Goal: Information Seeking & Learning: Learn about a topic

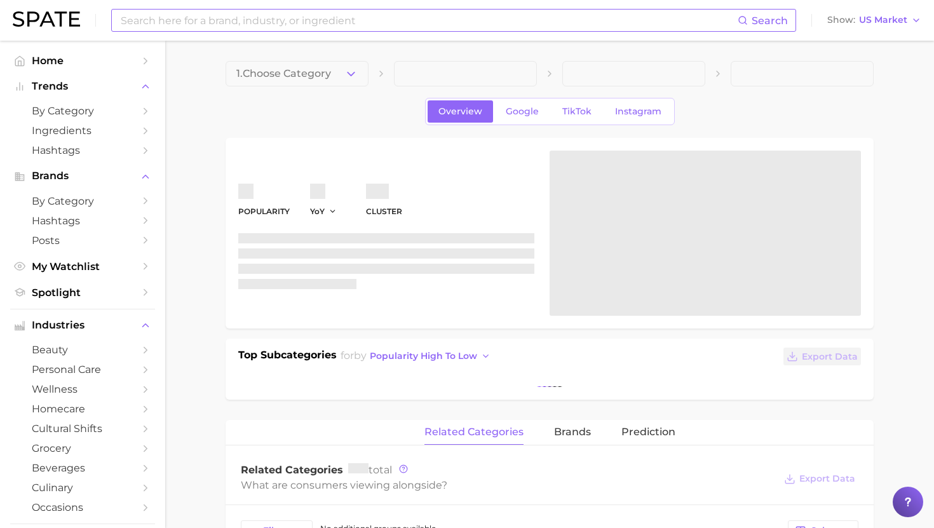
click at [407, 28] on input at bounding box center [429, 21] width 619 height 22
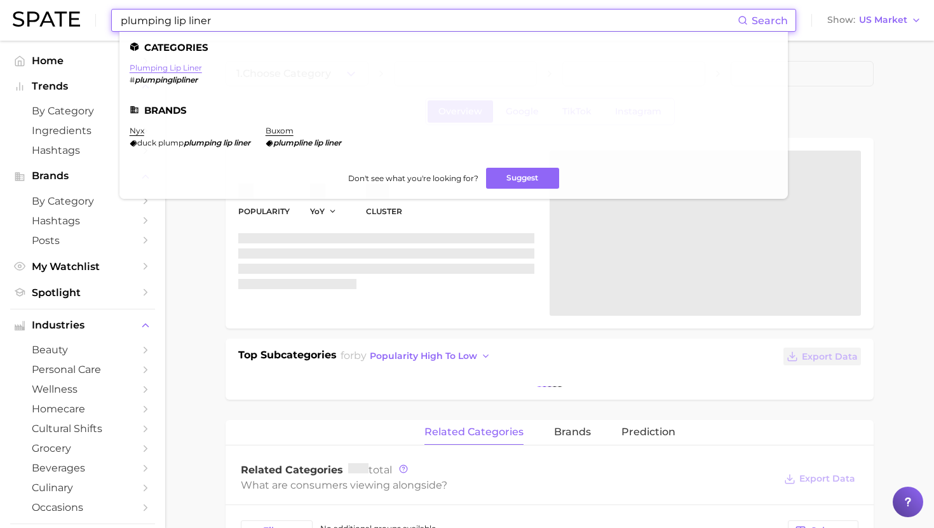
type input "plumping lip liner"
click at [150, 72] on link "plumping lip liner" at bounding box center [166, 68] width 72 height 10
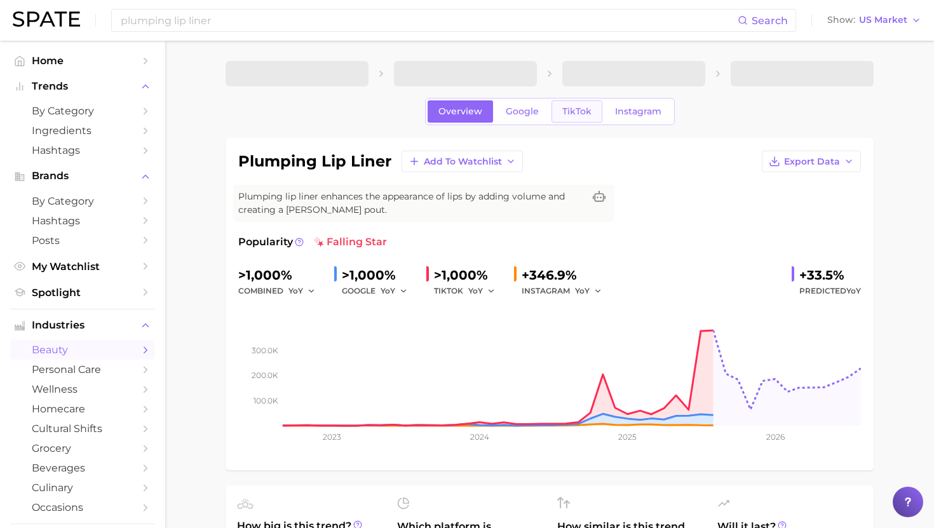
click at [577, 106] on span "TikTok" at bounding box center [577, 111] width 29 height 11
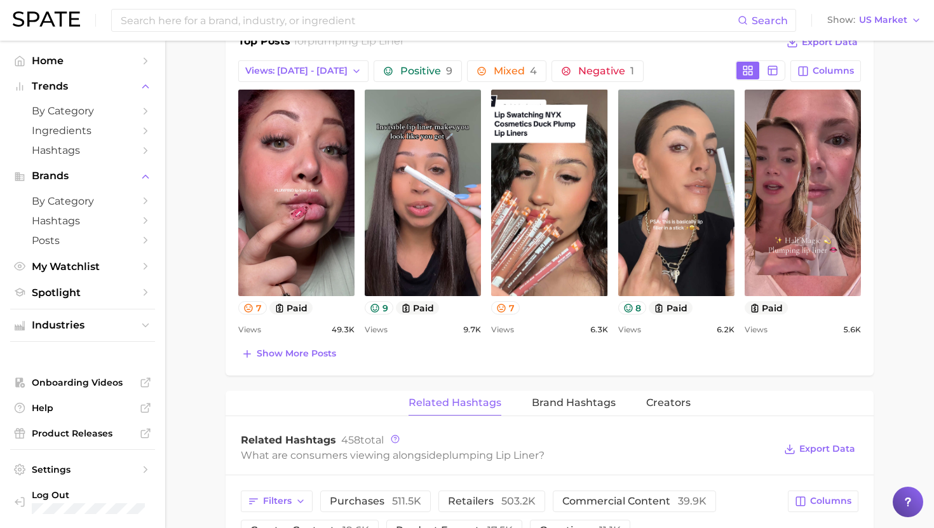
scroll to position [575, 0]
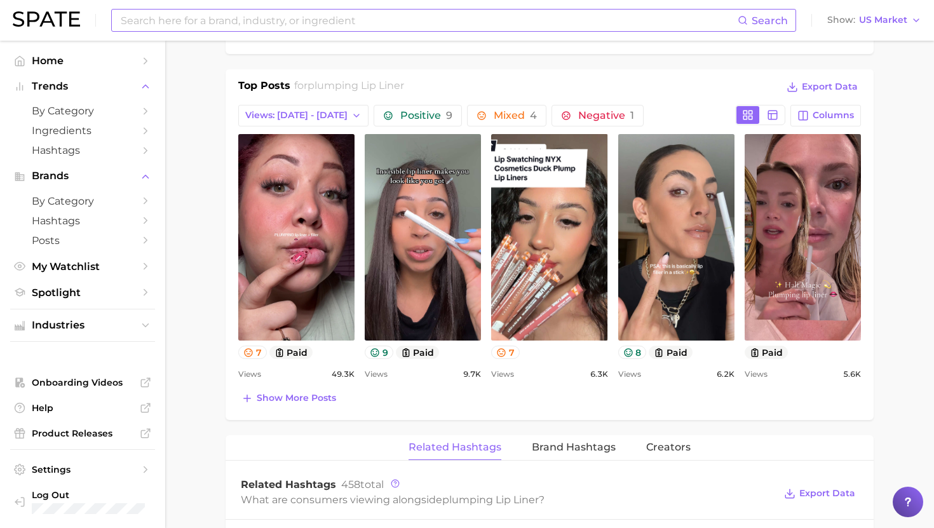
click at [414, 19] on input at bounding box center [429, 21] width 619 height 22
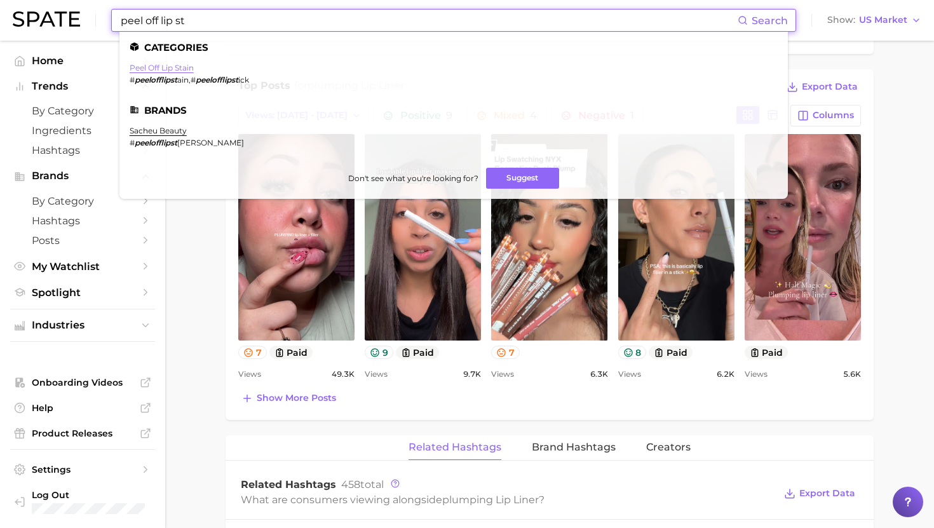
type input "peel off lip st"
click at [167, 65] on link "peel off lip stain" at bounding box center [162, 68] width 64 height 10
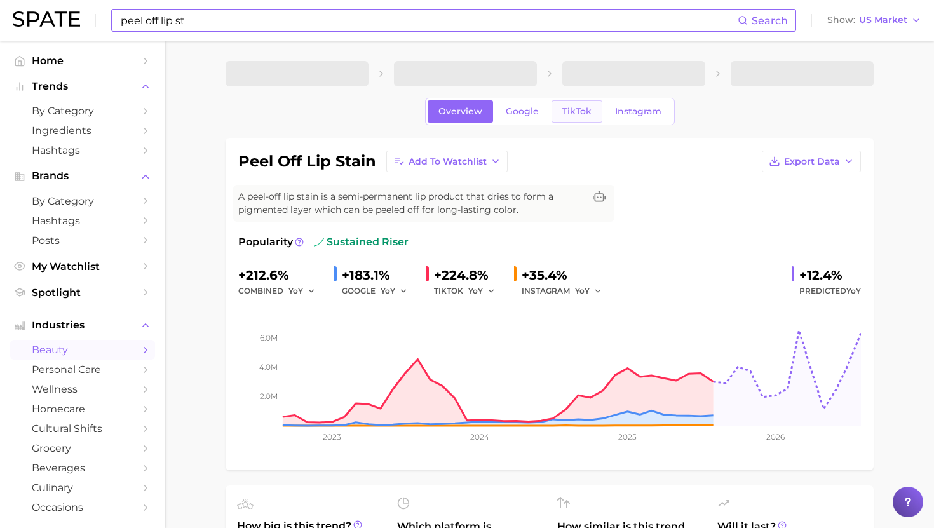
click at [582, 103] on link "TikTok" at bounding box center [577, 111] width 51 height 22
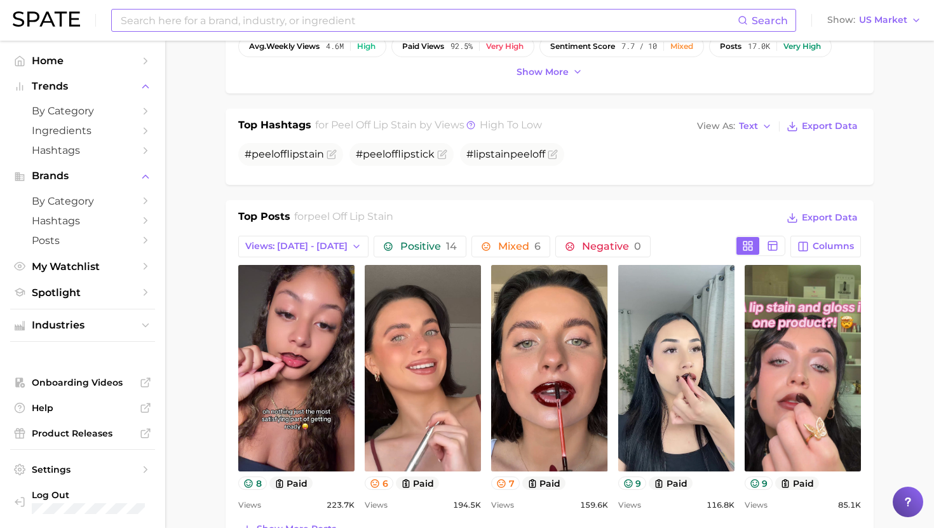
scroll to position [502, 0]
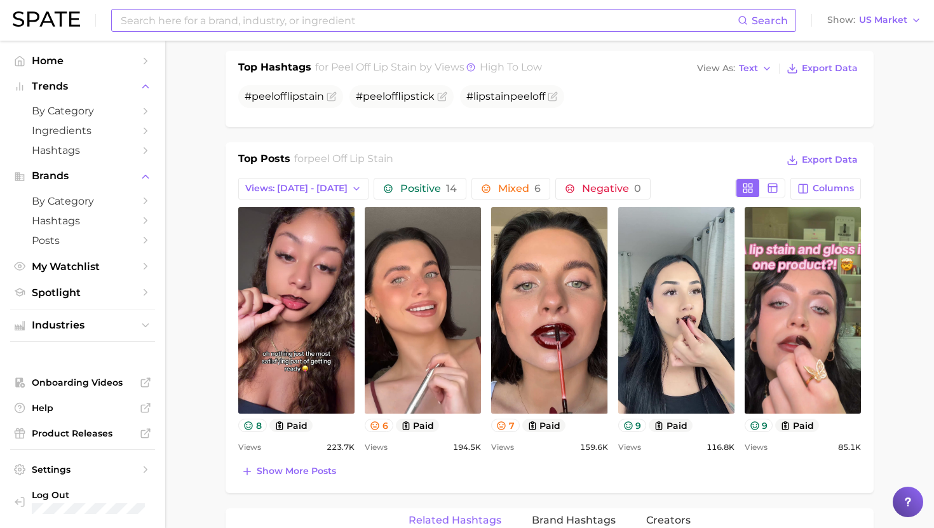
click at [348, 25] on input at bounding box center [429, 21] width 619 height 22
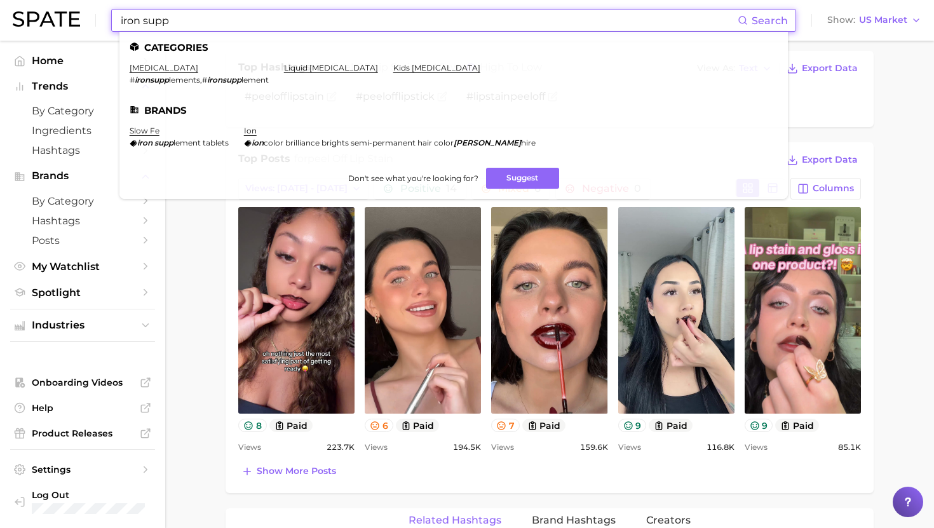
type input "iron supp"
click at [156, 69] on link "iron supplement" at bounding box center [164, 68] width 69 height 10
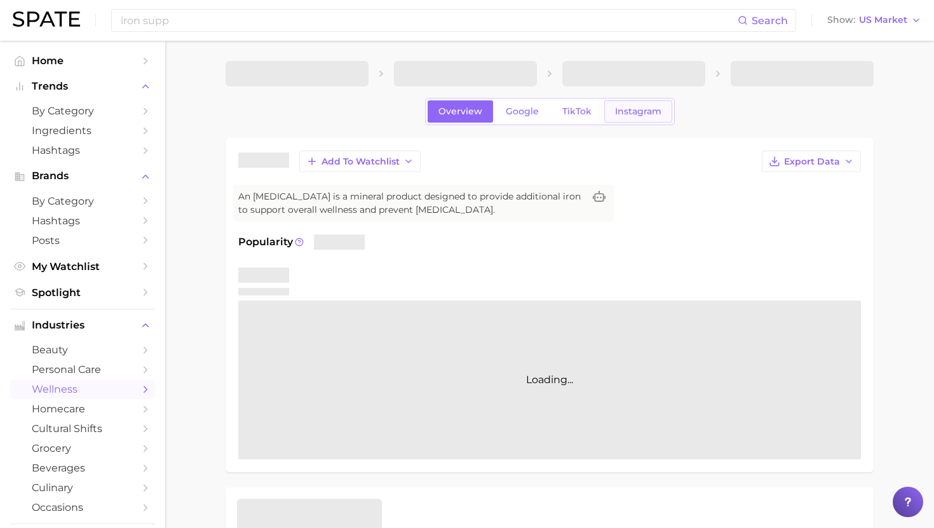
click at [646, 111] on span "Instagram" at bounding box center [638, 111] width 46 height 11
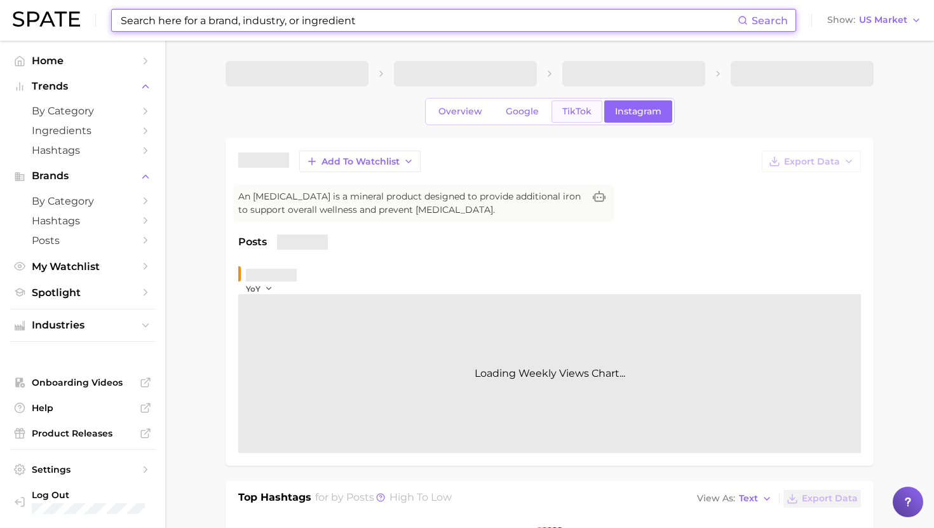
click at [568, 111] on span "TikTok" at bounding box center [577, 111] width 29 height 11
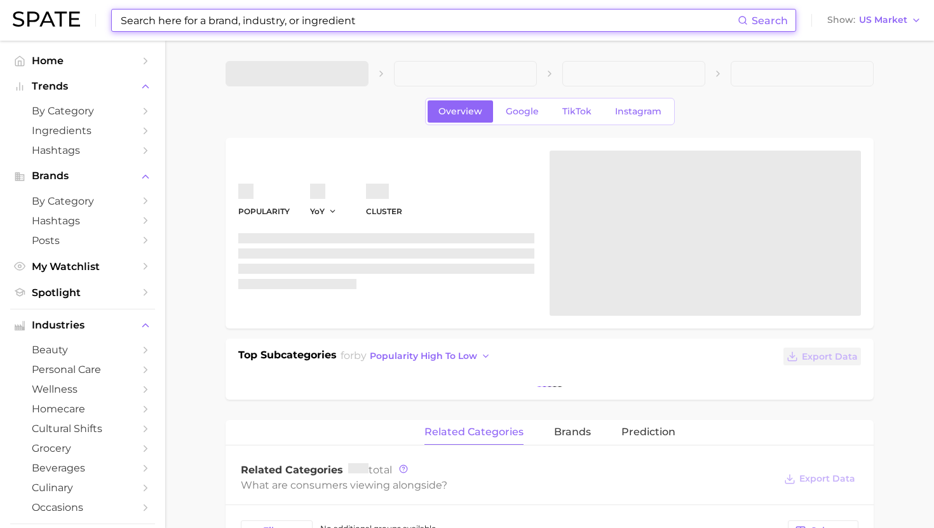
click at [205, 23] on input at bounding box center [429, 21] width 619 height 22
click at [72, 111] on span "by Category" at bounding box center [83, 111] width 102 height 12
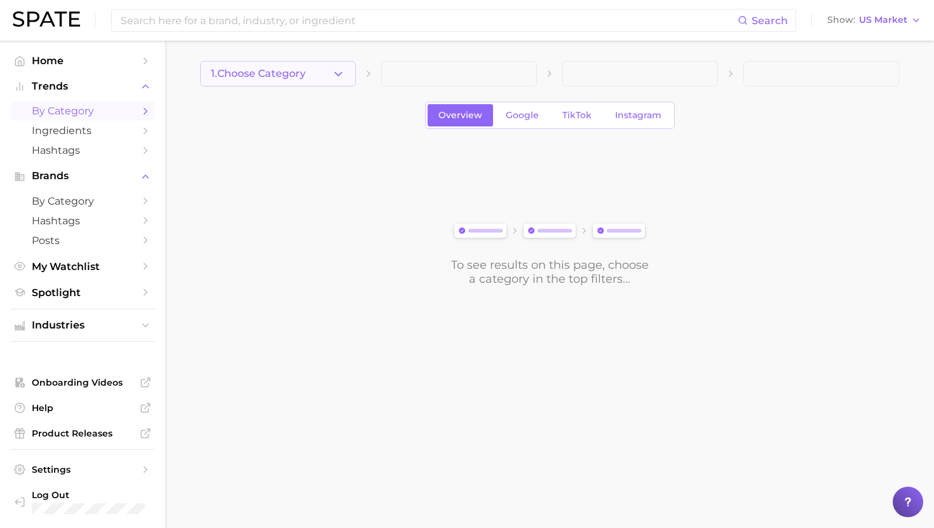
click at [291, 63] on button "1. Choose Category" at bounding box center [278, 73] width 156 height 25
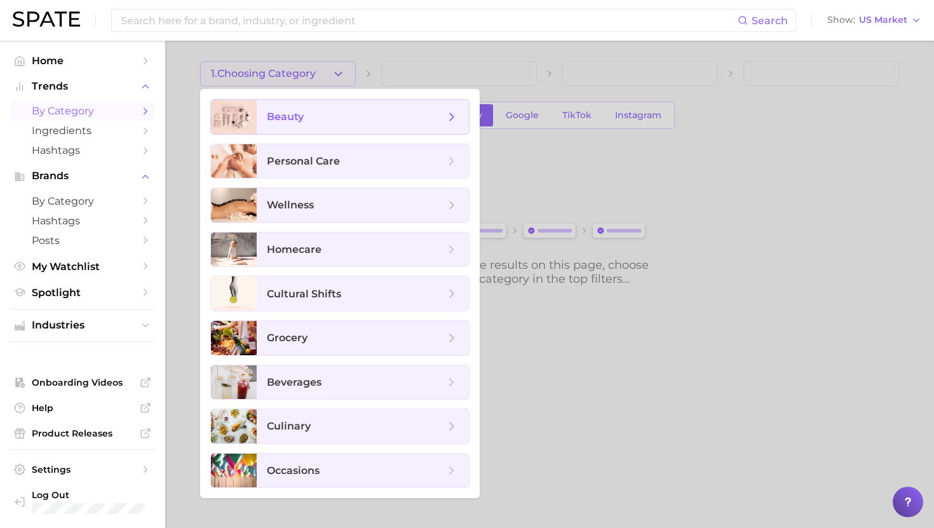
click at [303, 120] on span "beauty" at bounding box center [285, 117] width 37 height 12
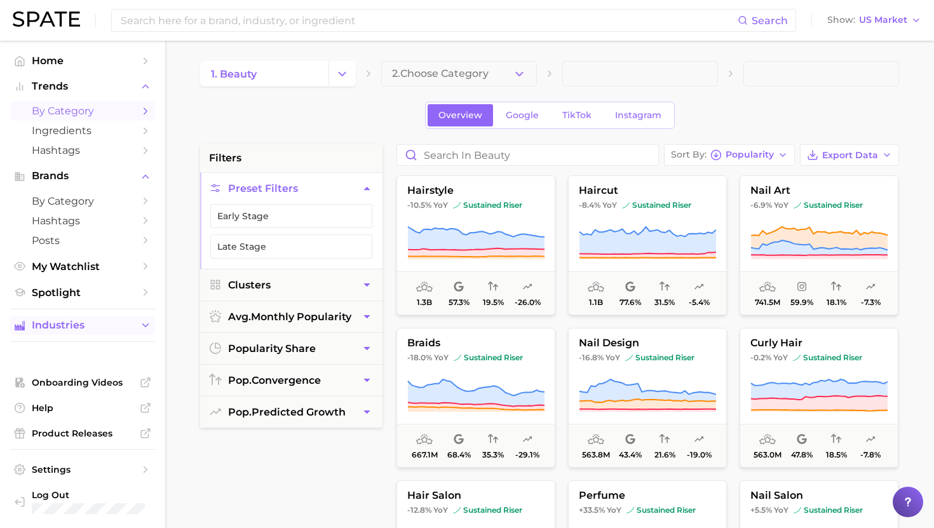
click at [69, 331] on span "Industries" at bounding box center [83, 325] width 102 height 11
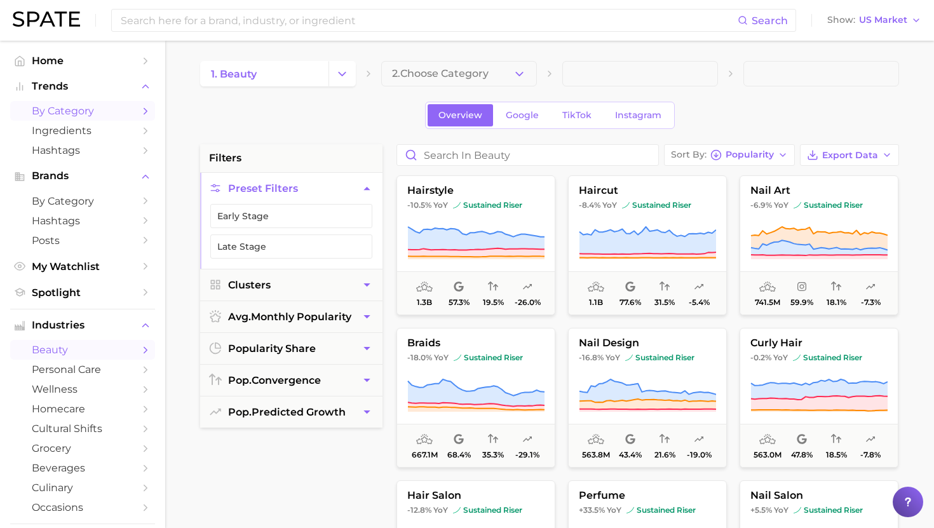
click at [75, 355] on span "beauty" at bounding box center [83, 350] width 102 height 12
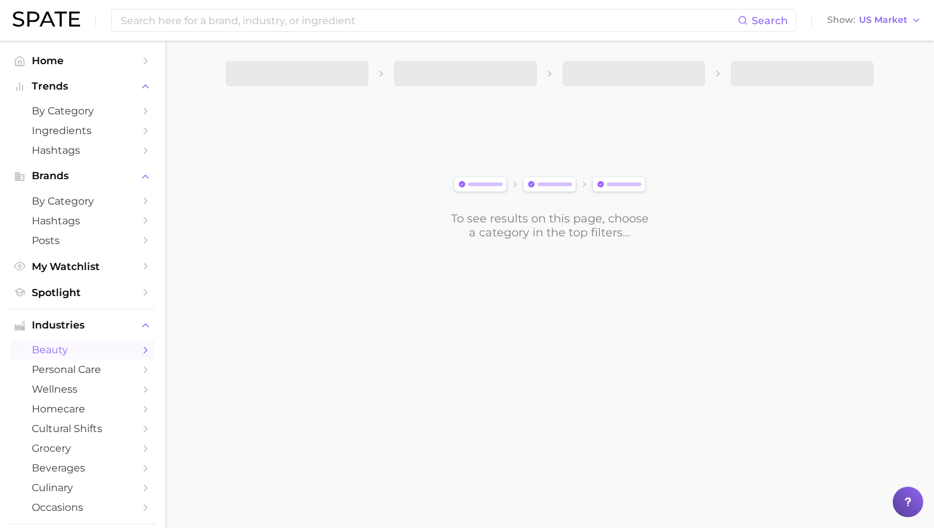
click at [306, 73] on span at bounding box center [297, 73] width 143 height 25
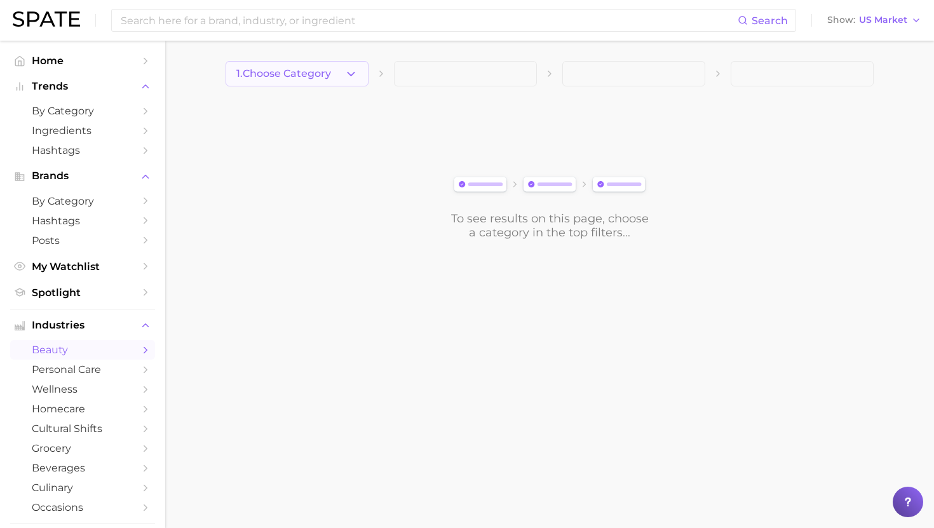
click at [284, 73] on span "1. Choose Category" at bounding box center [283, 73] width 95 height 11
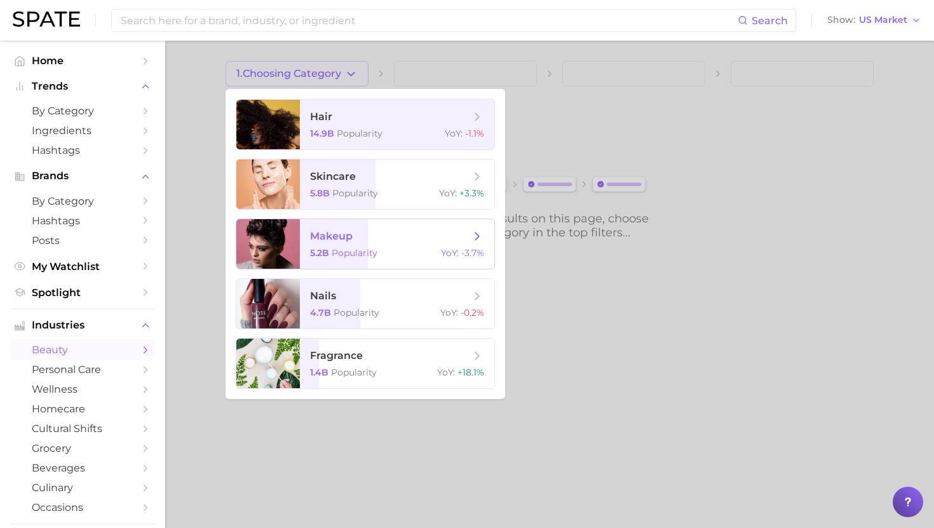
click at [330, 242] on span "makeup" at bounding box center [331, 236] width 43 height 12
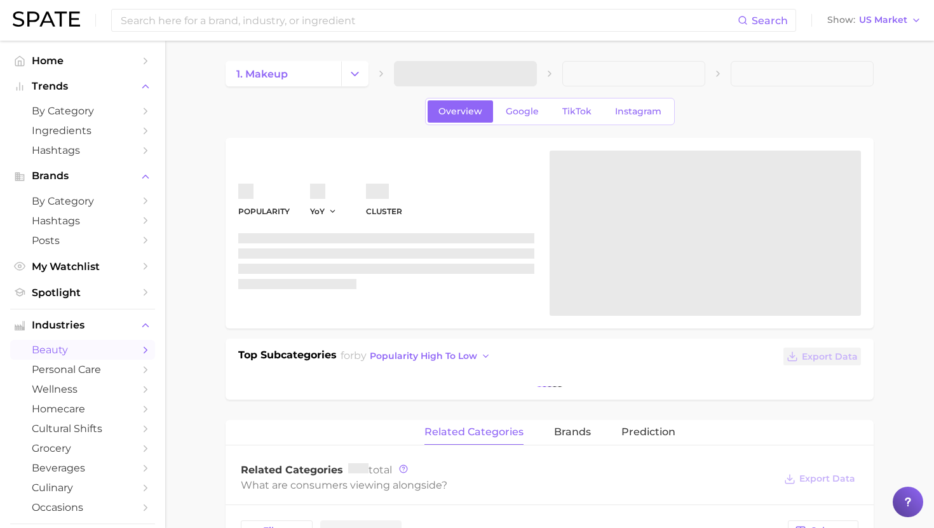
click at [453, 67] on span at bounding box center [465, 73] width 143 height 25
click at [453, 76] on span at bounding box center [465, 73] width 143 height 25
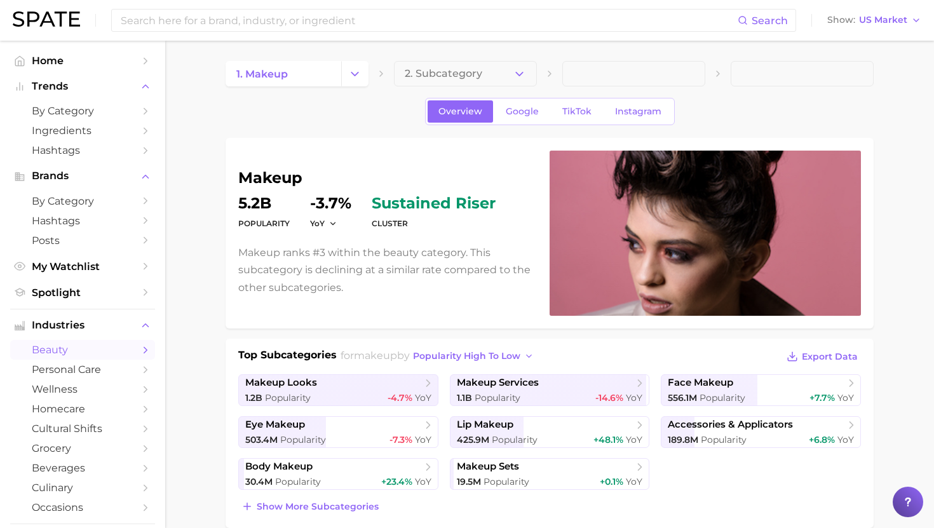
click at [447, 71] on span "2. Subcategory" at bounding box center [444, 73] width 78 height 11
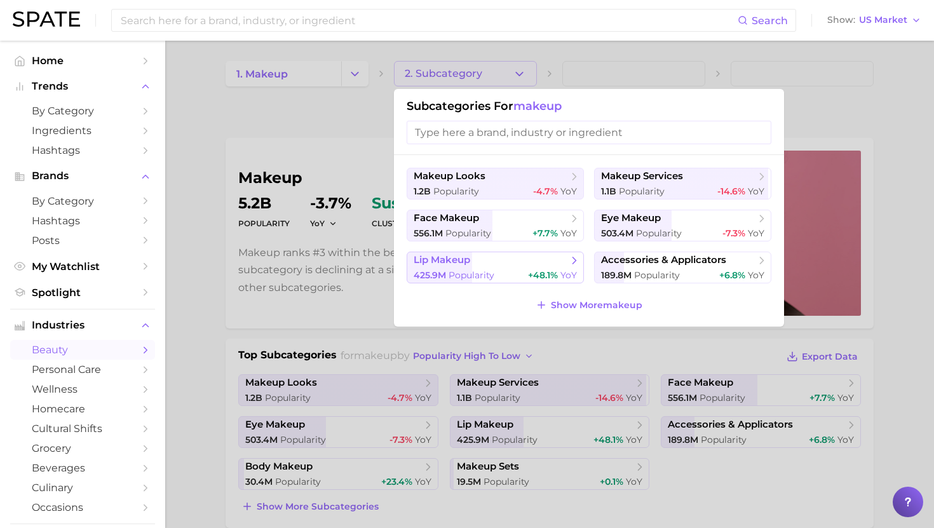
click at [502, 266] on span "lip makeup" at bounding box center [491, 260] width 154 height 13
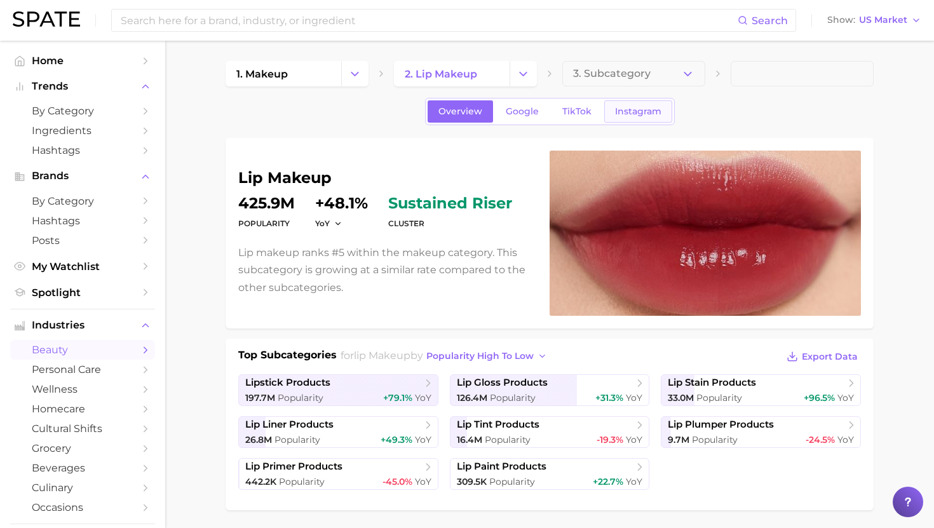
click at [617, 115] on span "Instagram" at bounding box center [638, 111] width 46 height 11
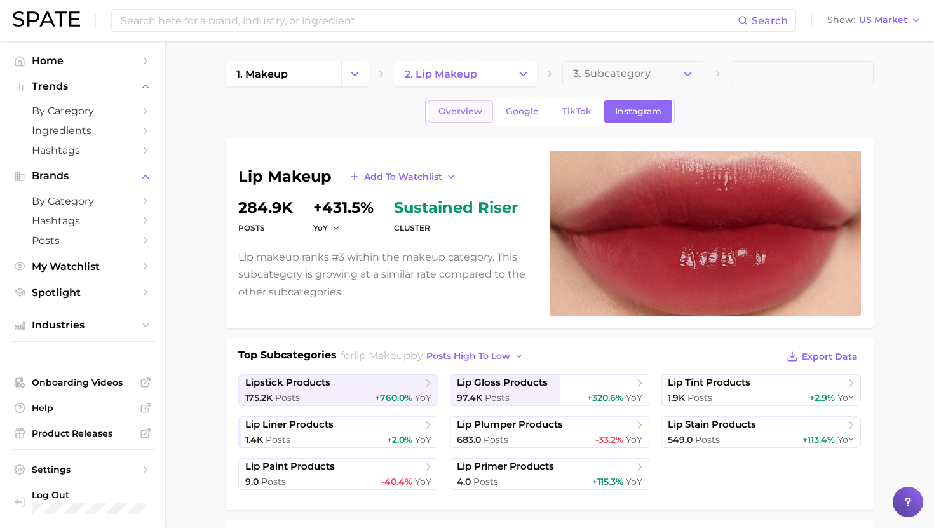
click at [456, 109] on span "Overview" at bounding box center [461, 111] width 44 height 11
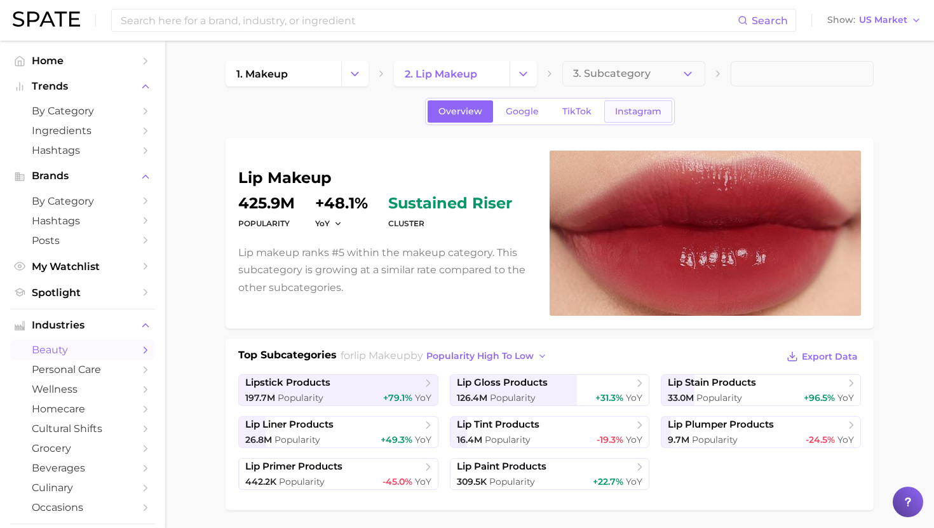
click at [649, 112] on span "Instagram" at bounding box center [638, 111] width 46 height 11
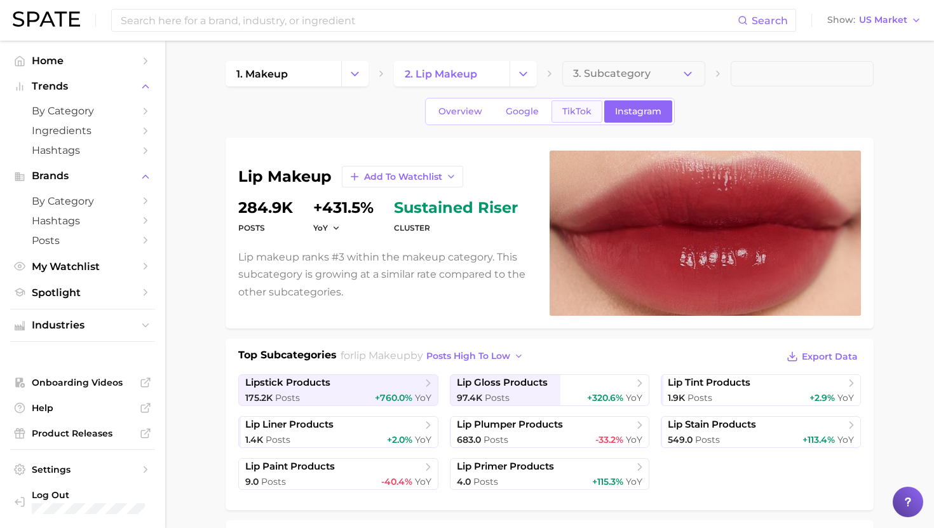
click at [592, 102] on link "TikTok" at bounding box center [577, 111] width 51 height 22
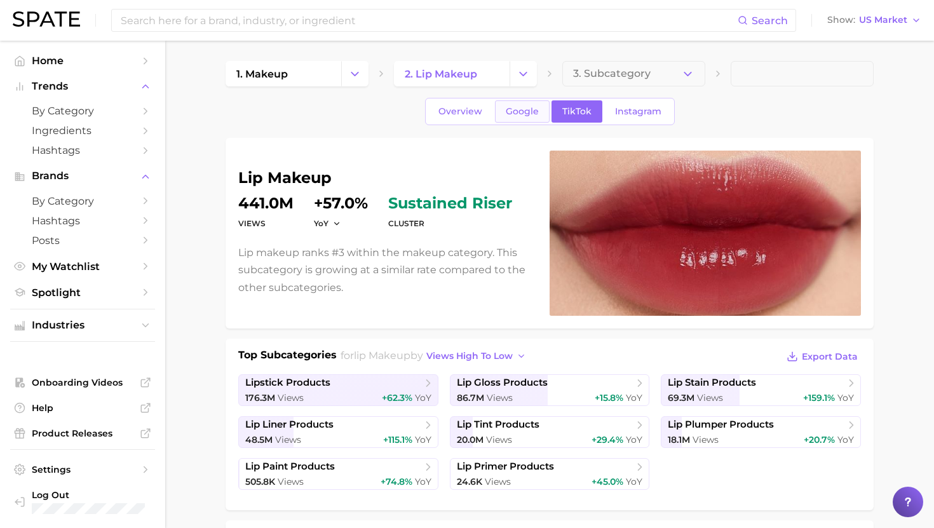
click at [517, 104] on link "Google" at bounding box center [522, 111] width 55 height 22
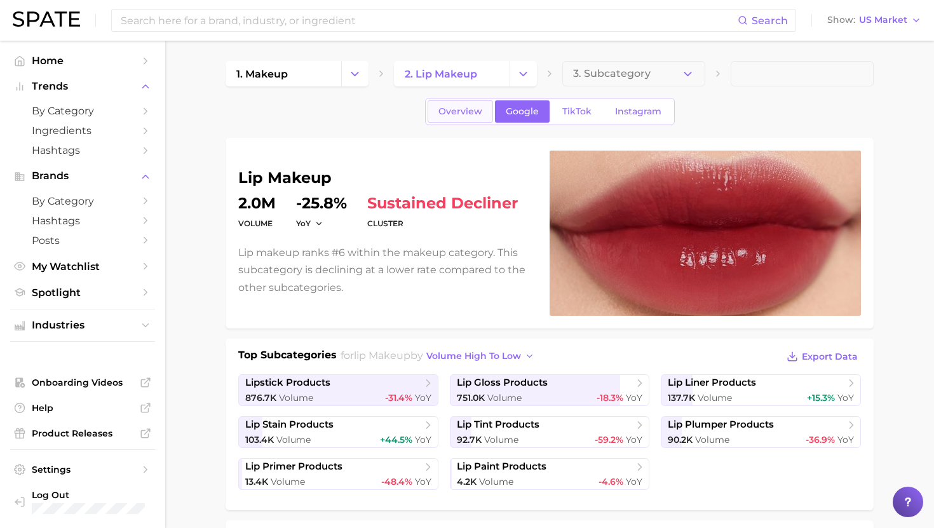
click at [456, 105] on link "Overview" at bounding box center [460, 111] width 65 height 22
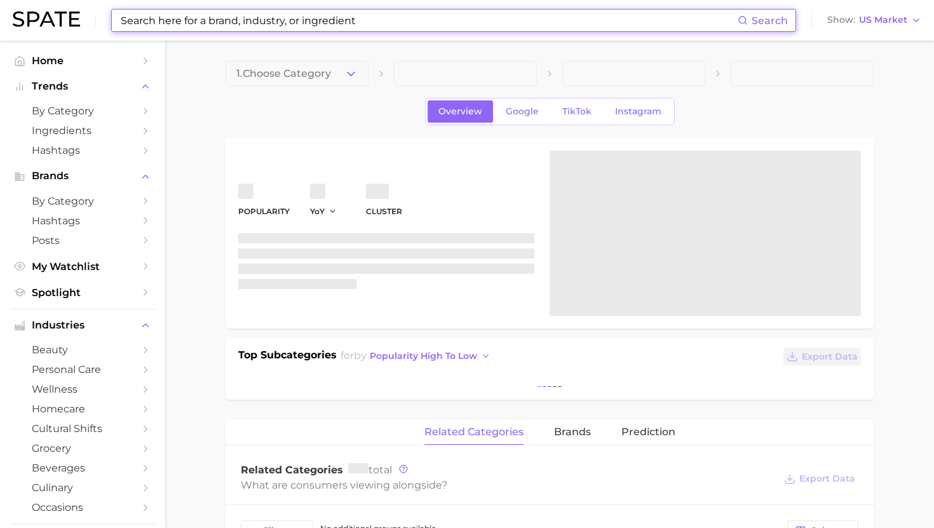
click at [252, 31] on input at bounding box center [429, 21] width 619 height 22
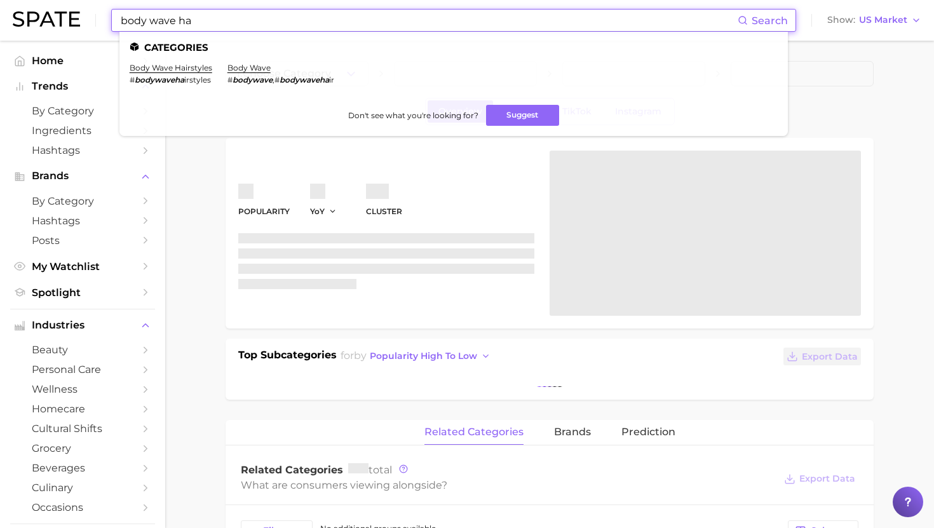
drag, startPoint x: 226, startPoint y: 20, endPoint x: 69, endPoint y: 18, distance: 156.4
click at [69, 18] on div "body wave ha Search Categories body wave hairstyles # bodywaveha irstyles body …" at bounding box center [467, 20] width 909 height 41
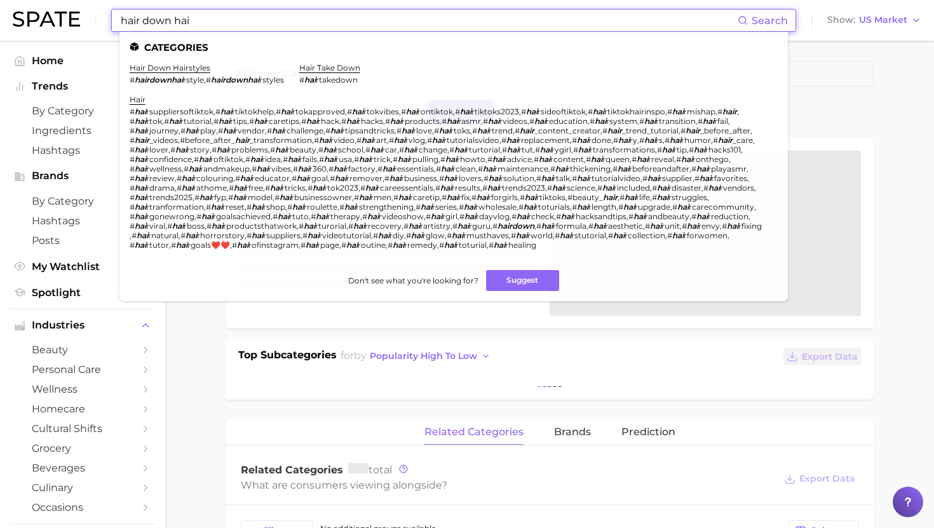
drag, startPoint x: 205, startPoint y: 22, endPoint x: 54, endPoint y: 17, distance: 150.7
click at [54, 17] on div "hair down hai Search Categories hair down hairstyles # hairdownhai rstyle , # h…" at bounding box center [467, 20] width 909 height 41
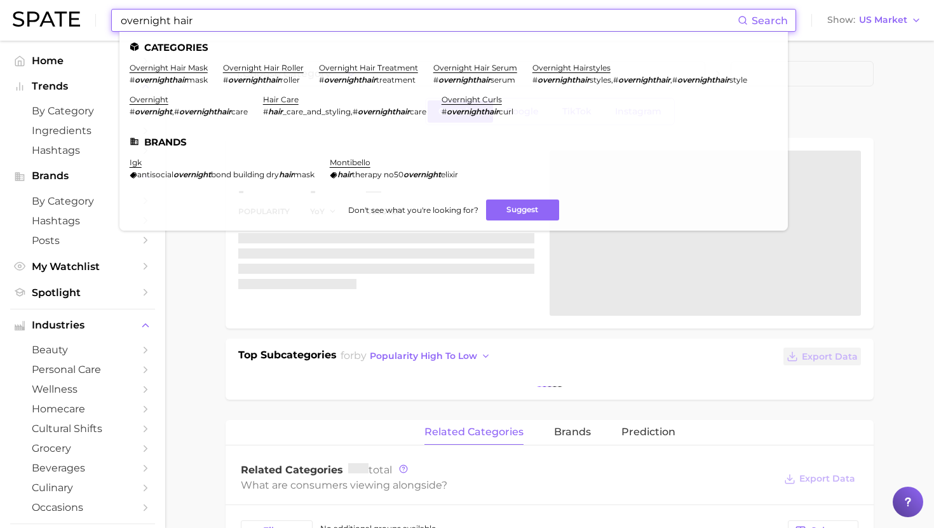
click at [166, 18] on input "overnight hair" at bounding box center [429, 21] width 619 height 22
type input "overnight hair"
click at [596, 71] on link "overnight hairstyles" at bounding box center [572, 68] width 78 height 10
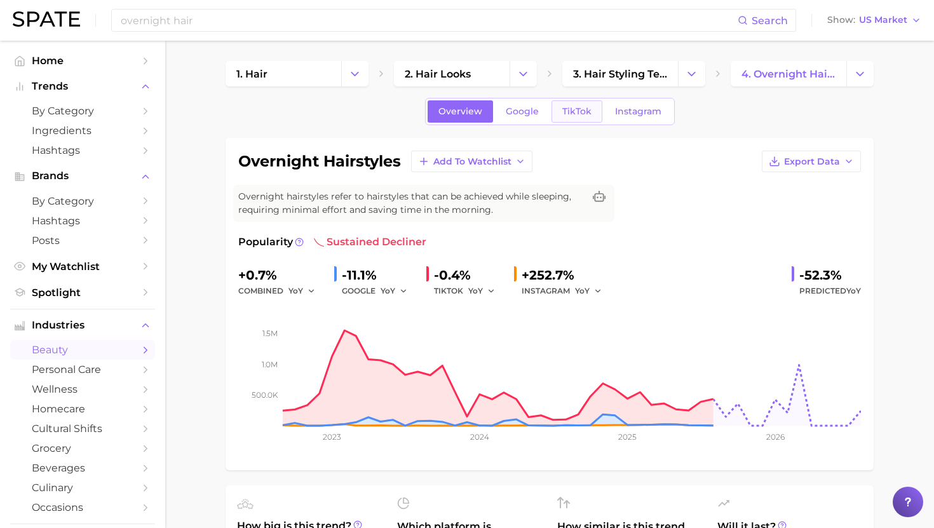
click at [571, 110] on span "TikTok" at bounding box center [577, 111] width 29 height 11
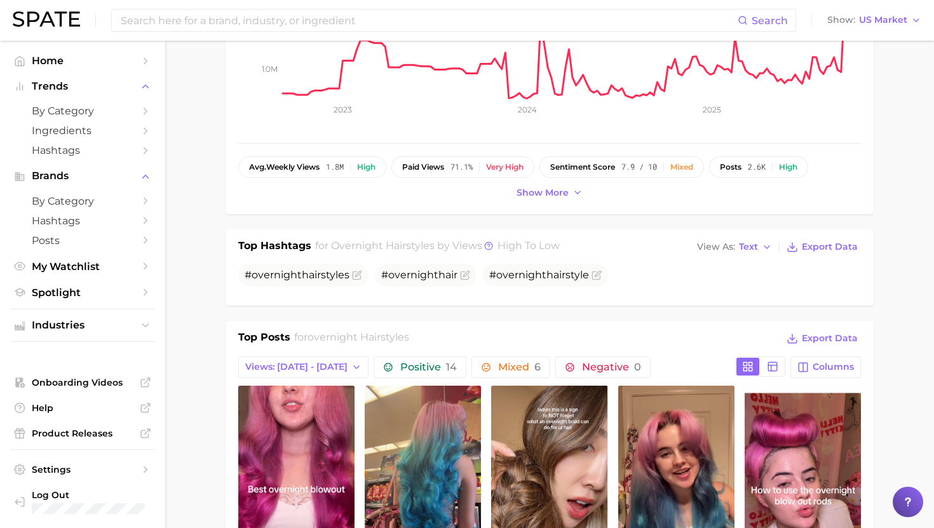
scroll to position [107, 0]
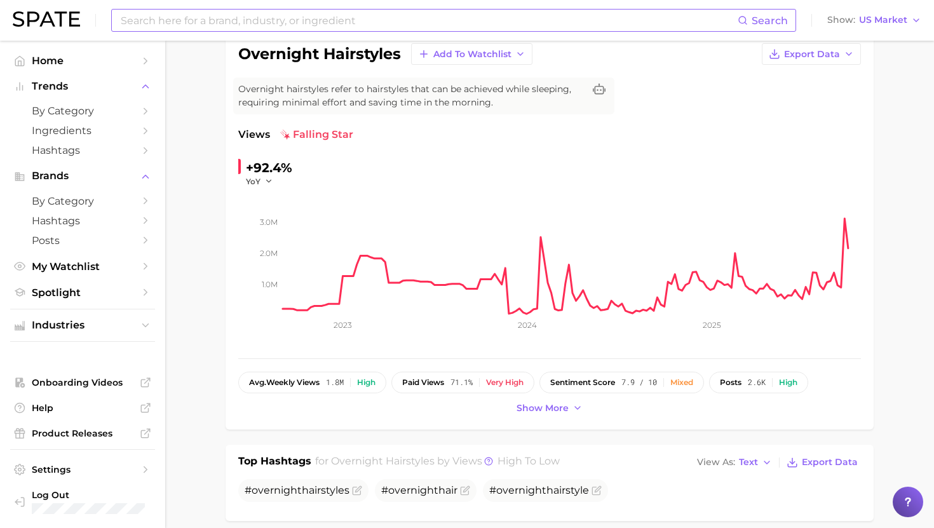
click at [231, 17] on input at bounding box center [429, 21] width 619 height 22
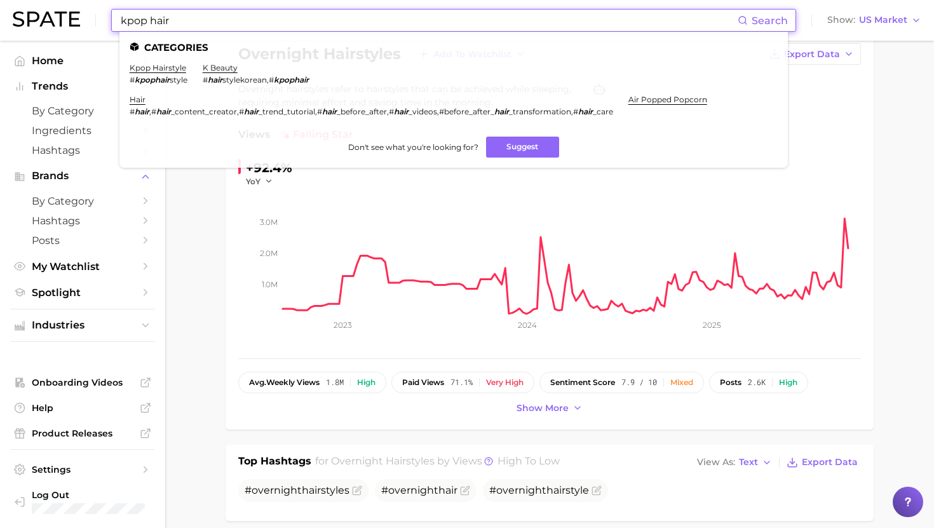
type input "kpop hair"
